Goal: Task Accomplishment & Management: Use online tool/utility

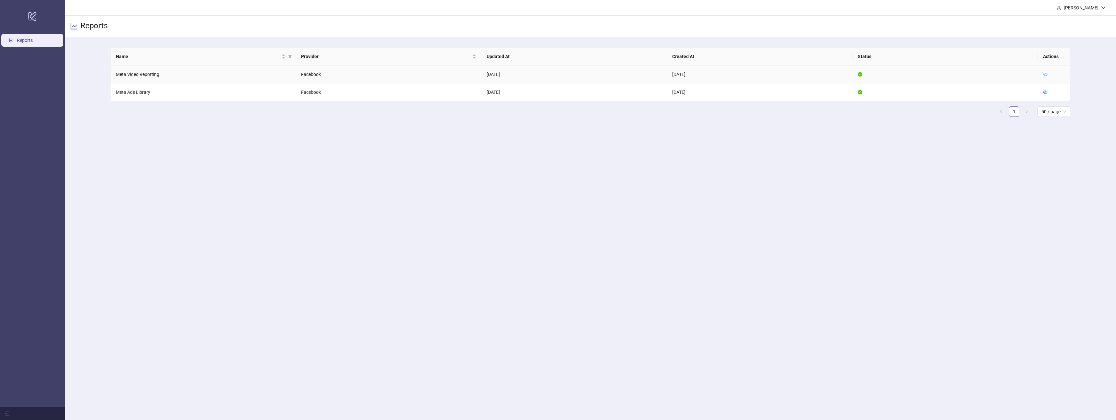
click at [1047, 72] on icon "eye" at bounding box center [1045, 74] width 5 height 5
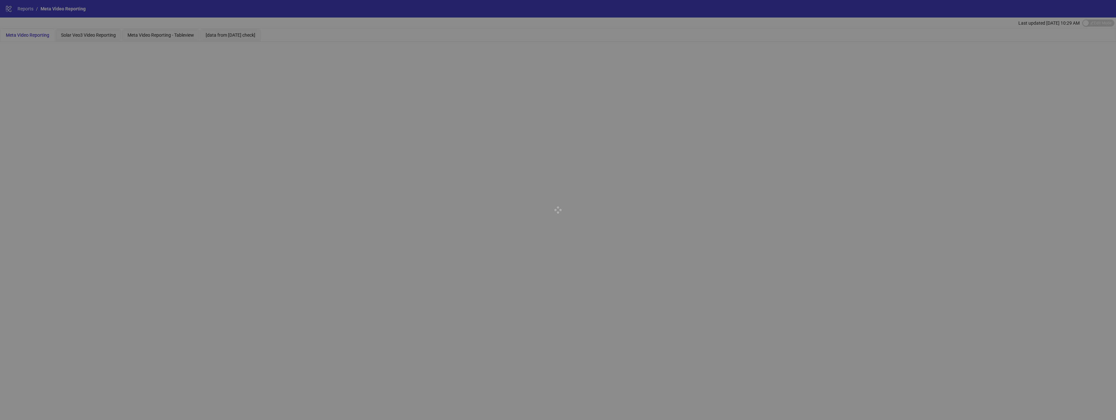
click at [90, 33] on div at bounding box center [558, 210] width 1116 height 420
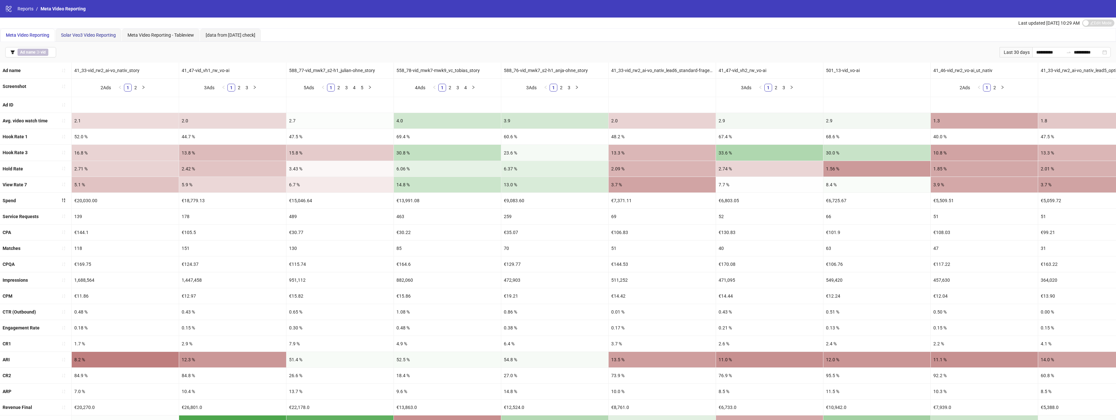
click at [90, 33] on span "Solar Veo3 Video Reporting" at bounding box center [88, 34] width 55 height 5
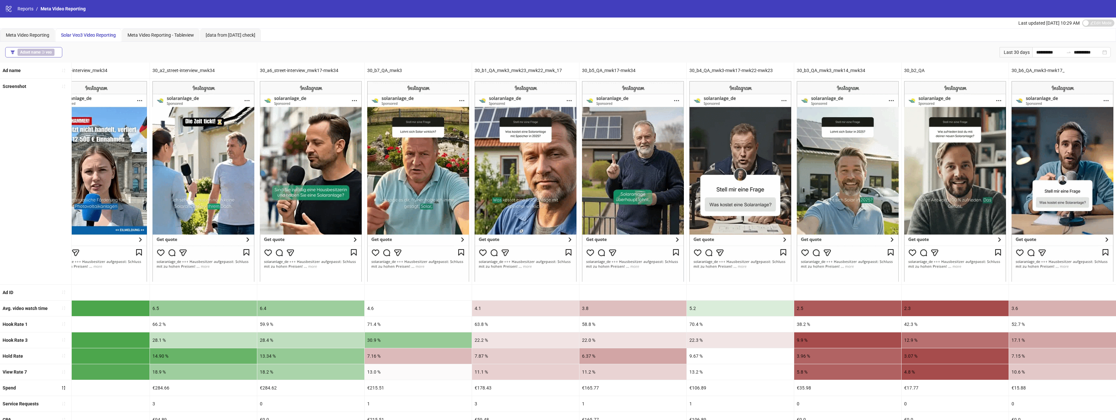
click at [38, 51] on b "Adset name" at bounding box center [30, 52] width 20 height 5
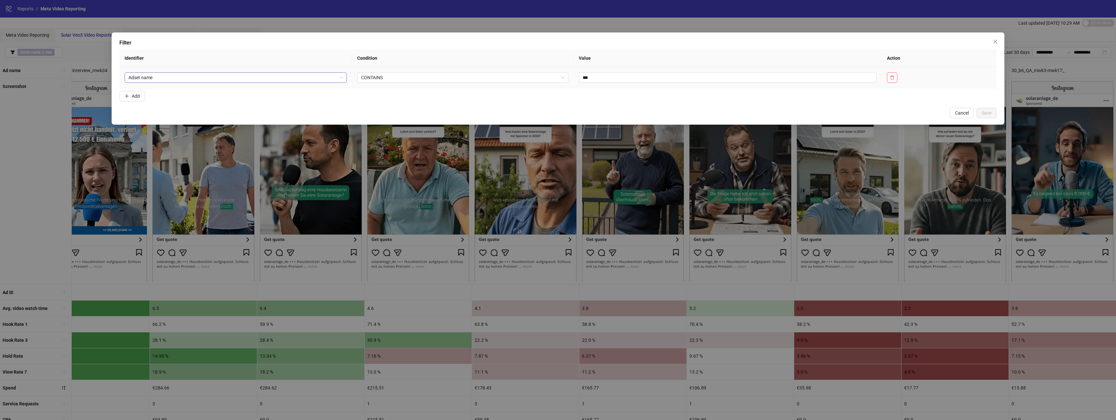
click at [262, 76] on span "Adset name" at bounding box center [236, 78] width 215 height 10
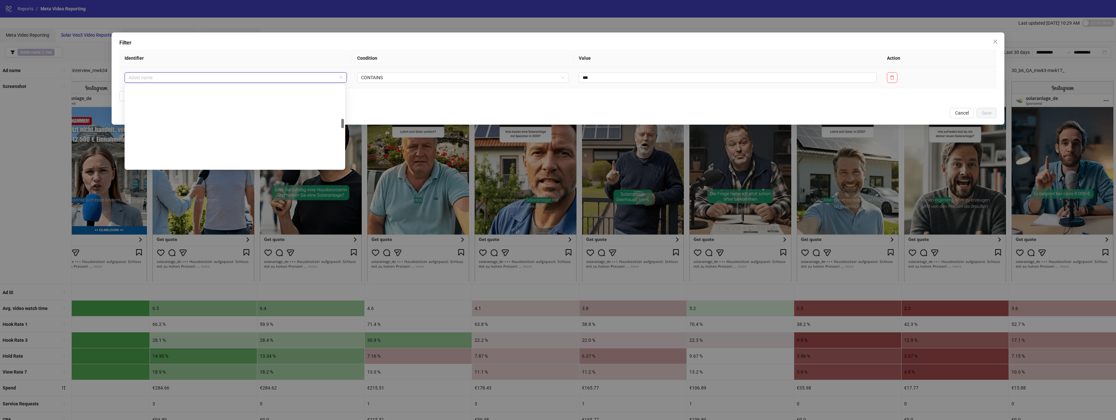
scroll to position [291, 0]
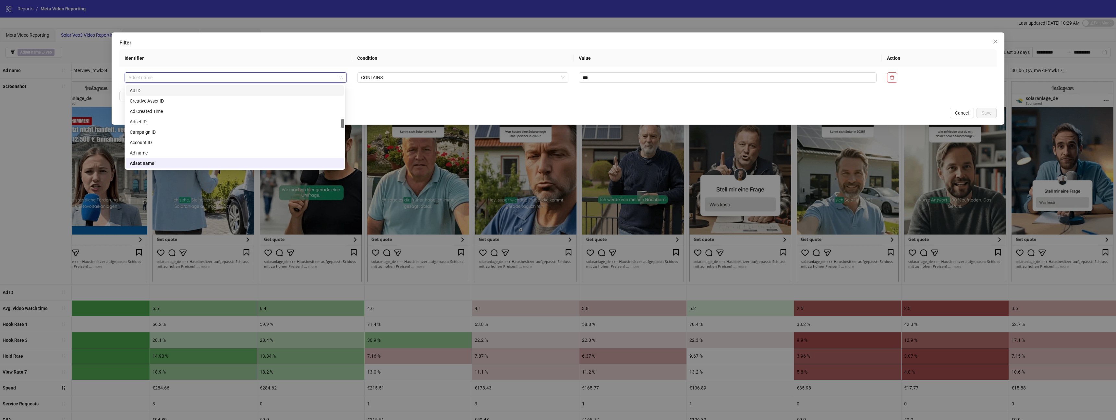
click at [410, 65] on th "Condition" at bounding box center [463, 58] width 222 height 18
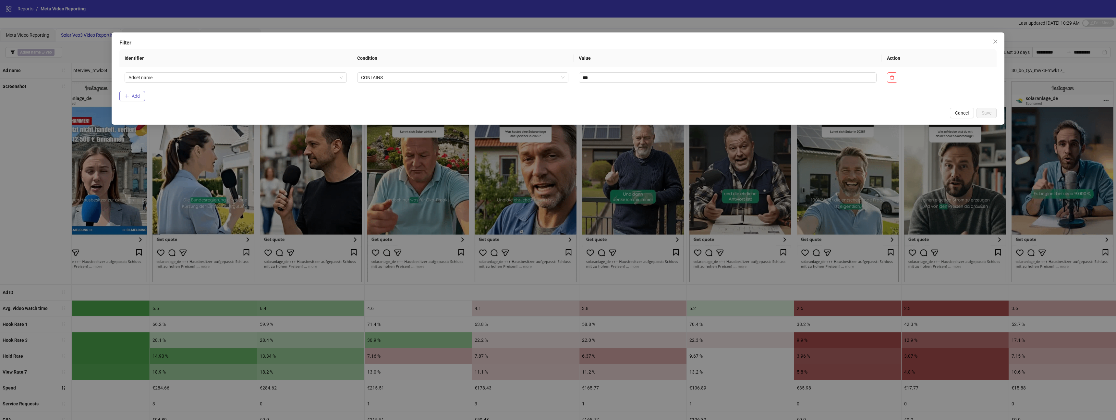
click at [136, 98] on span "Add" at bounding box center [136, 95] width 8 height 5
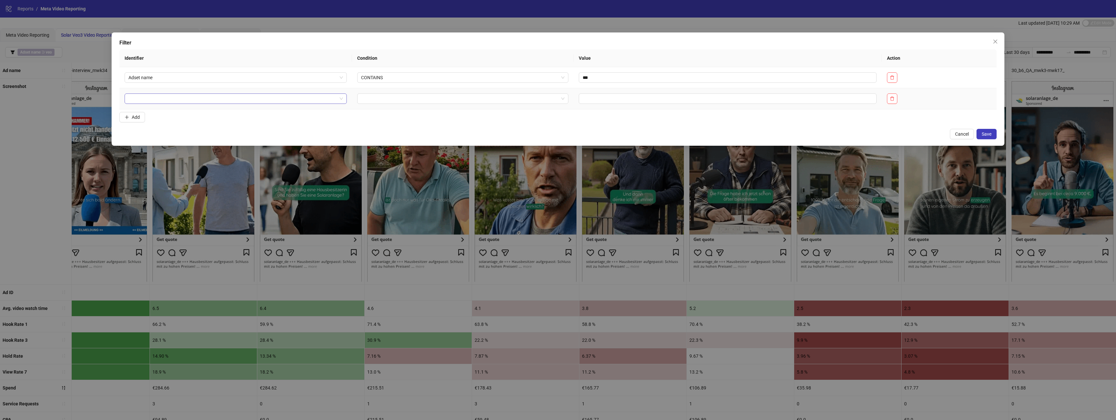
click at [140, 98] on input "search" at bounding box center [233, 99] width 209 height 10
type input "*"
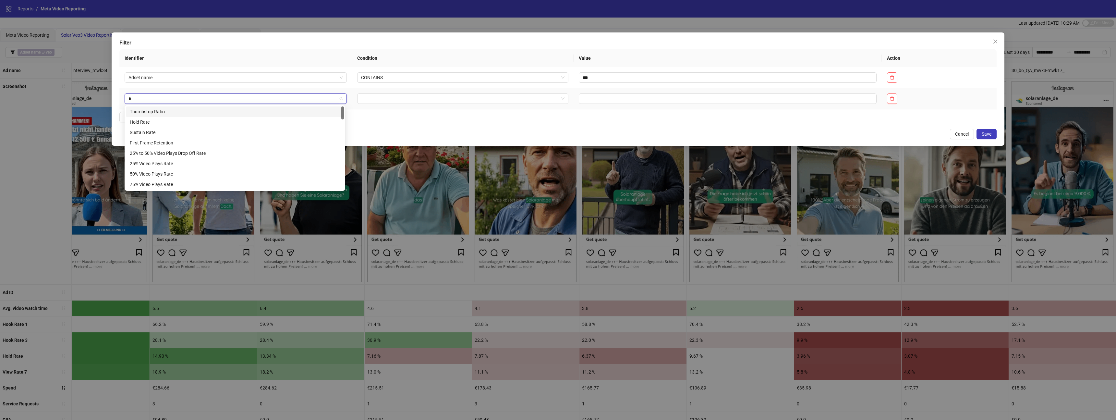
type input "**"
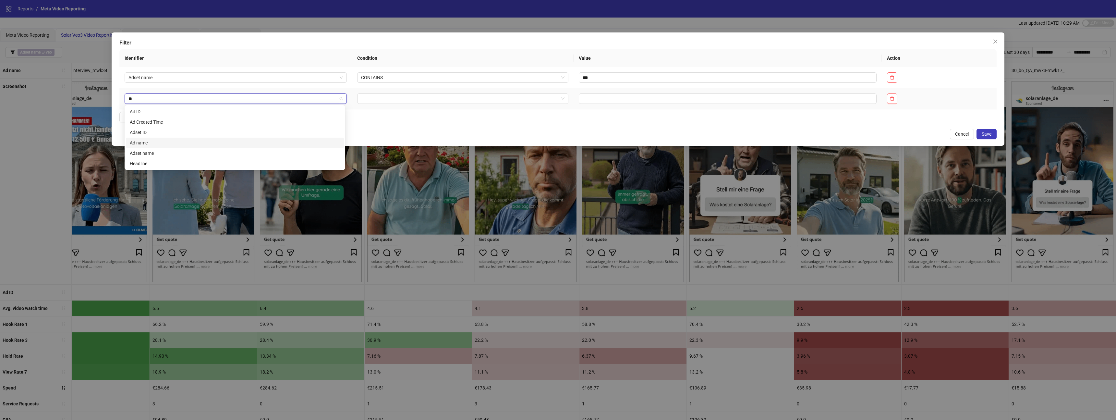
click at [152, 143] on div "Ad name" at bounding box center [235, 142] width 210 height 7
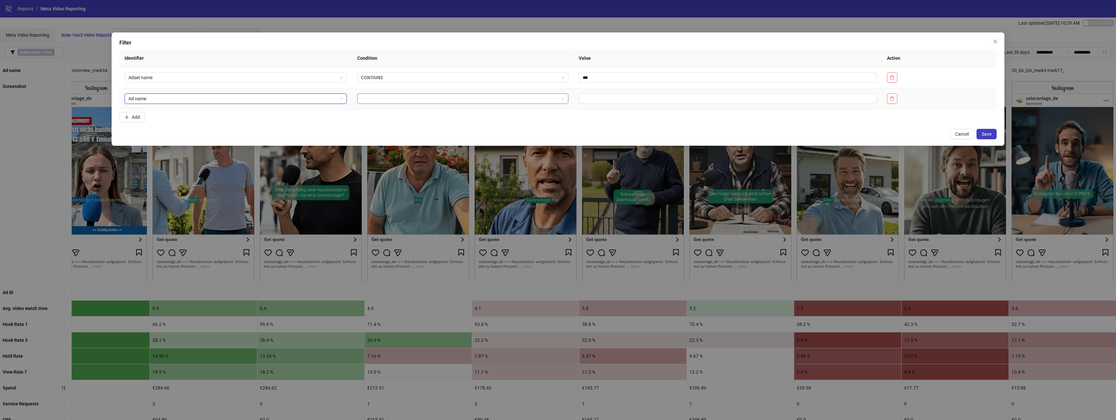
click at [502, 102] on input "search" at bounding box center [460, 99] width 198 height 10
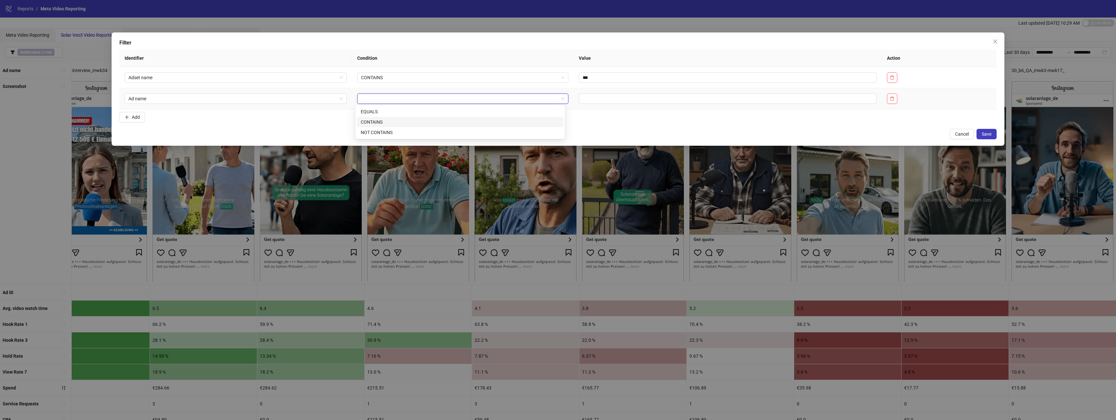
click at [483, 123] on div "CONTAINS" at bounding box center [460, 121] width 199 height 7
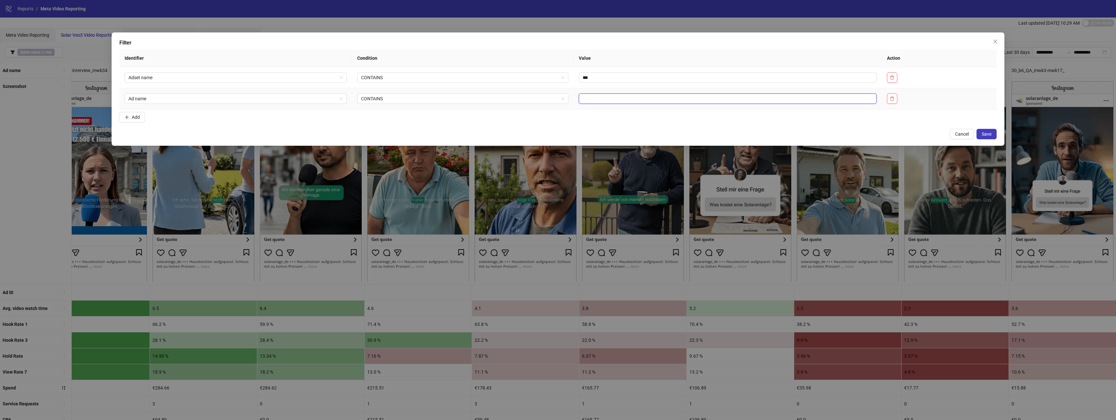
click at [613, 101] on input "text" at bounding box center [728, 98] width 298 height 10
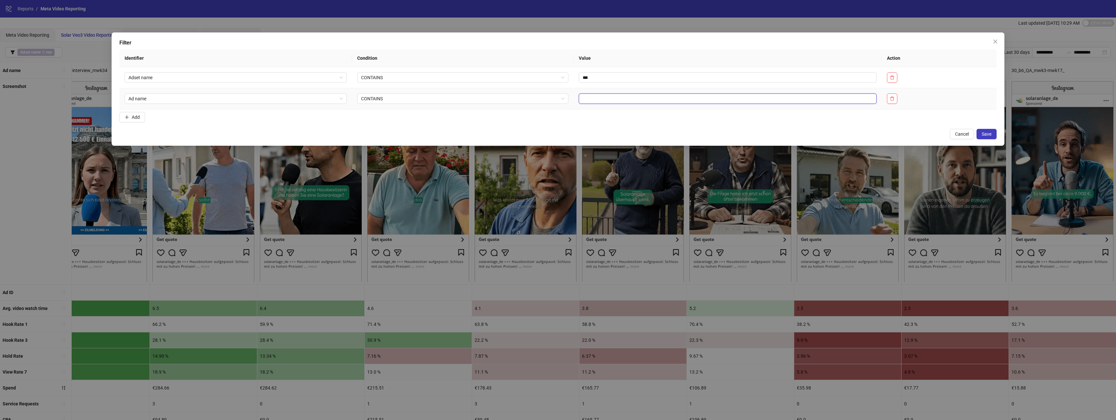
type input "*"
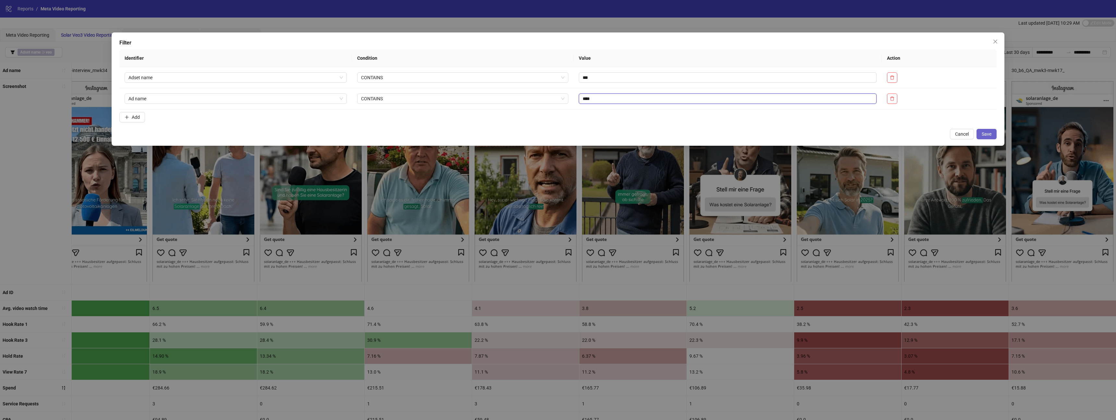
type input "****"
click at [984, 133] on span "Save" at bounding box center [987, 133] width 10 height 5
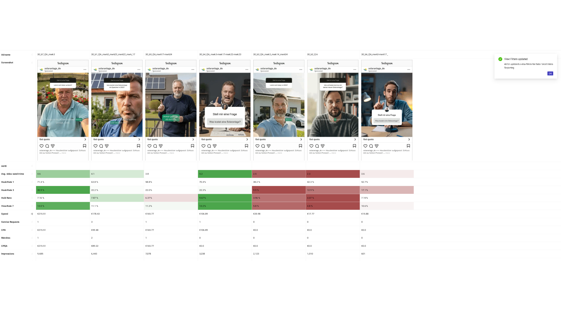
scroll to position [64, 0]
